Goal: Information Seeking & Learning: Learn about a topic

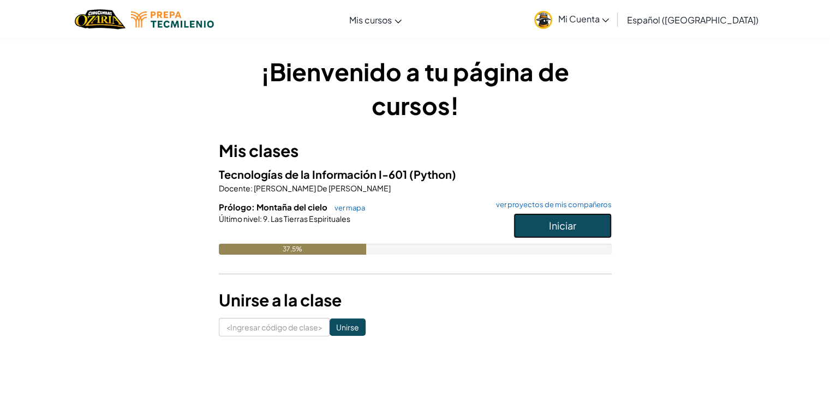
click at [578, 219] on button "Iniciar" at bounding box center [562, 225] width 98 height 25
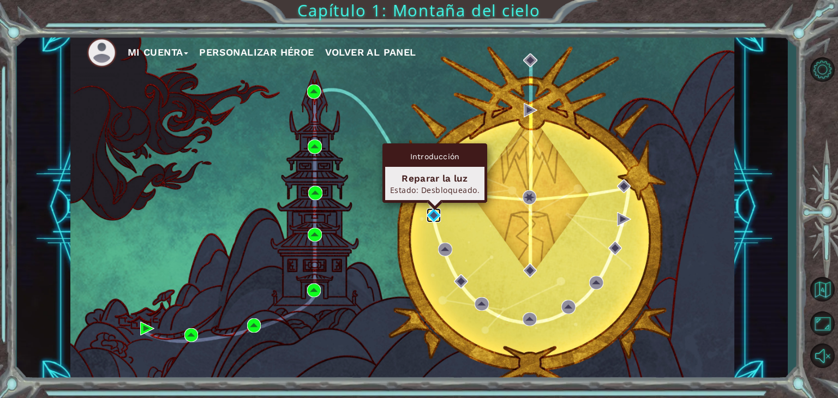
click at [433, 217] on img at bounding box center [434, 215] width 14 height 14
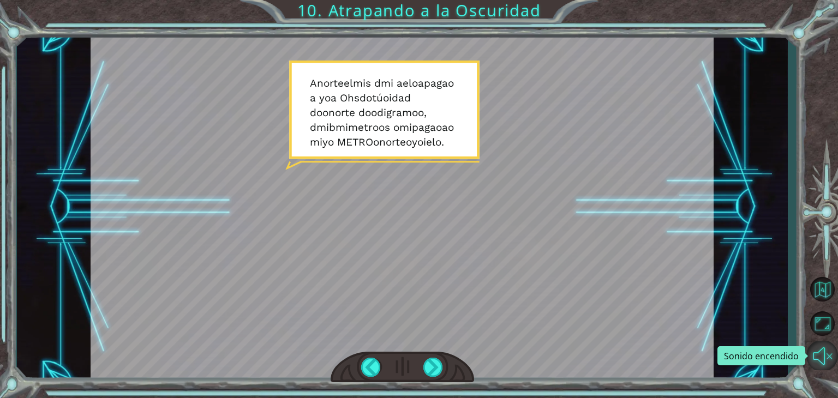
click at [818, 363] on button "Sonido encendido" at bounding box center [822, 355] width 32 height 29
click at [534, 196] on div at bounding box center [402, 207] width 623 height 350
click at [448, 145] on div at bounding box center [402, 207] width 623 height 350
